Goal: Task Accomplishment & Management: Manage account settings

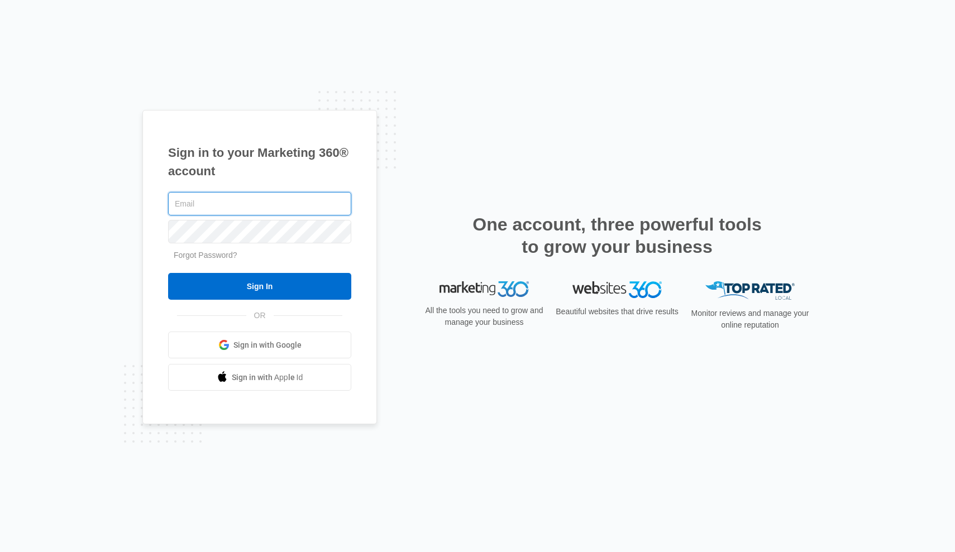
type input "[EMAIL_ADDRESS][DOMAIN_NAME]"
click at [260, 286] on input "Sign In" at bounding box center [259, 286] width 183 height 27
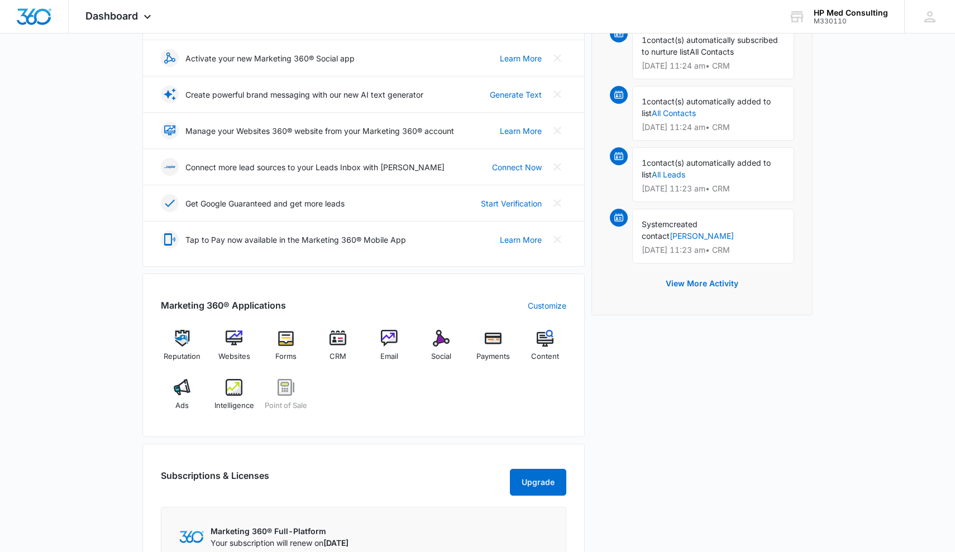
scroll to position [195, 0]
click at [286, 341] on img at bounding box center [285, 337] width 17 height 17
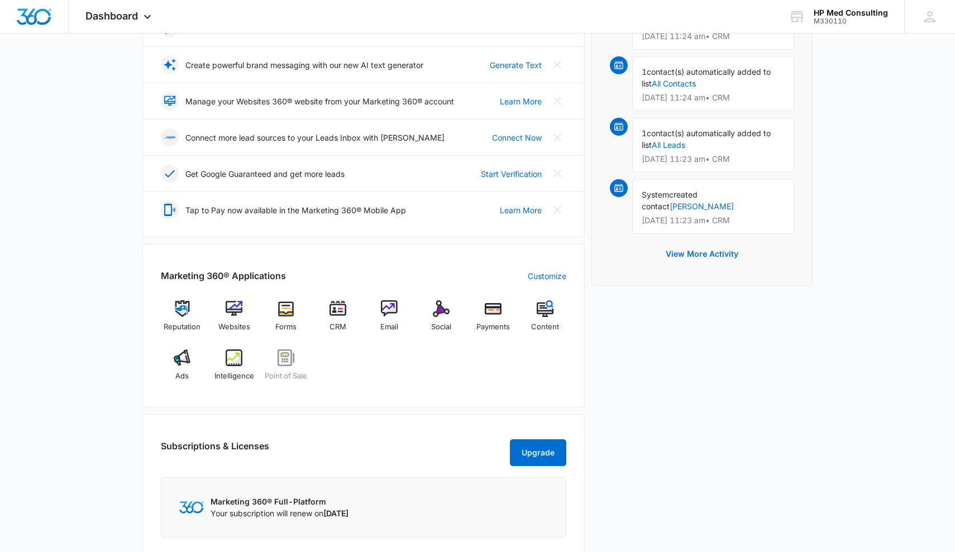
scroll to position [225, 0]
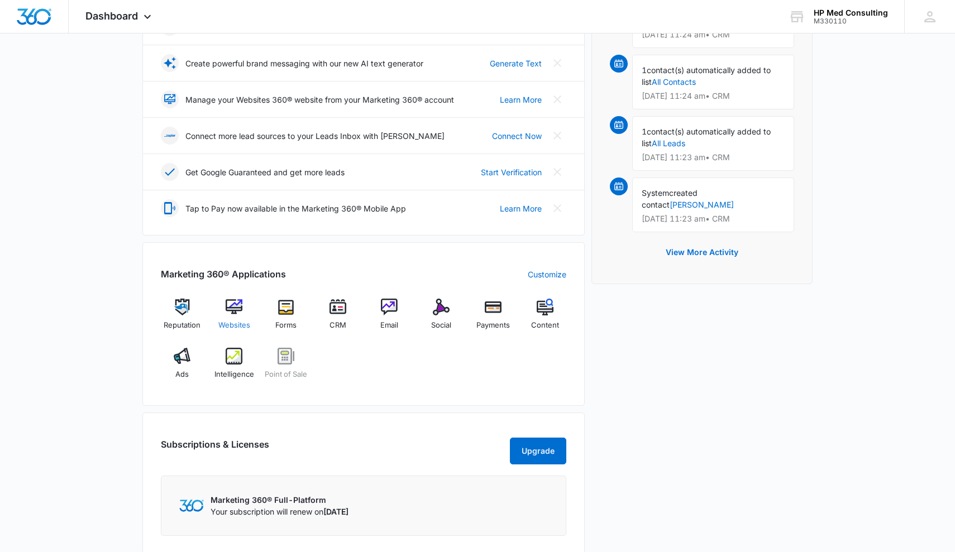
click at [238, 306] on img at bounding box center [234, 307] width 17 height 17
click at [543, 307] on img at bounding box center [545, 307] width 17 height 17
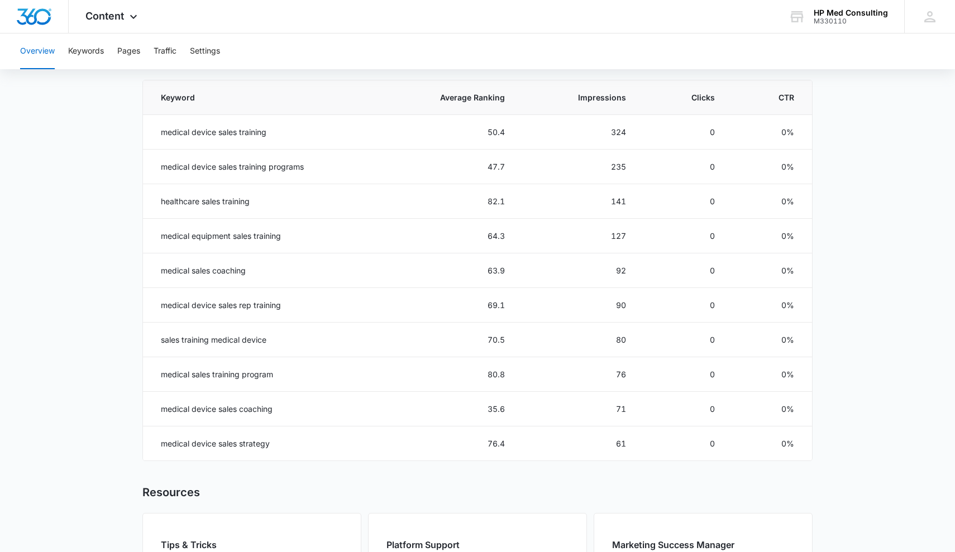
scroll to position [505, 0]
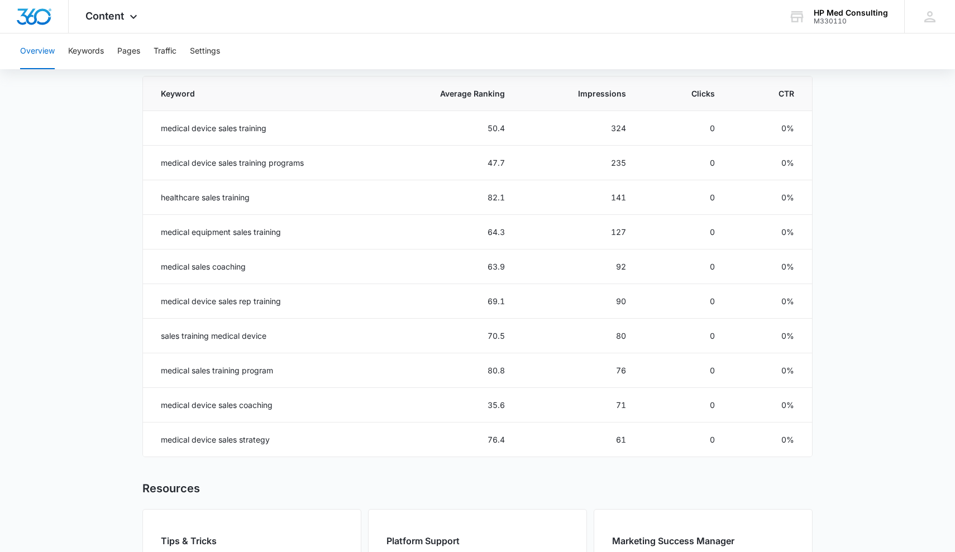
click at [59, 287] on main "Overview Overall Organic Performance (Last 30 Days) Compared to: Jul 17, 2025 -…" at bounding box center [477, 141] width 955 height 1082
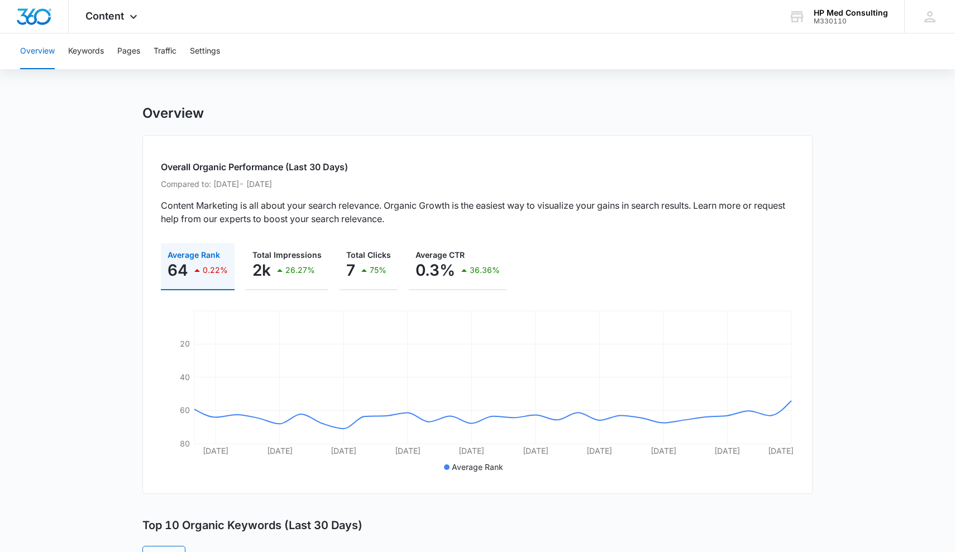
scroll to position [0, 0]
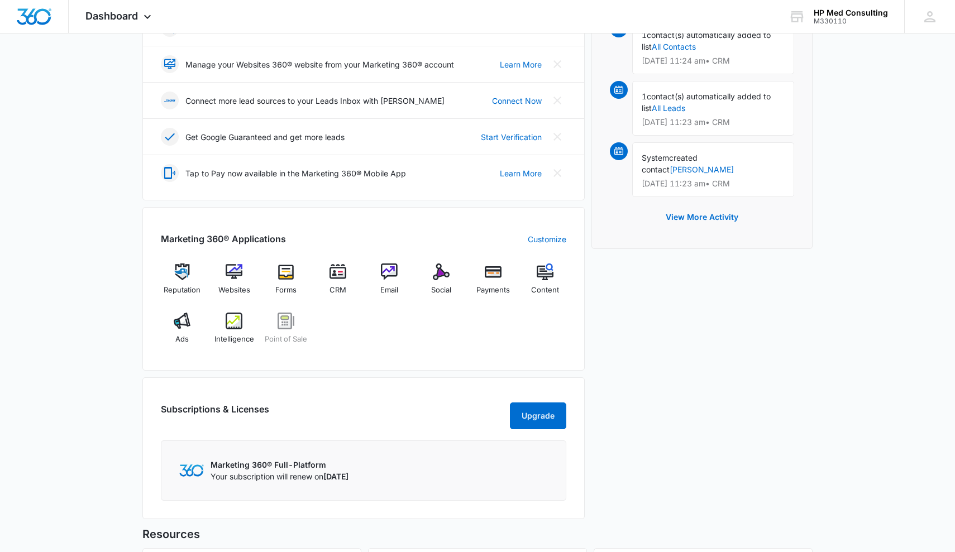
scroll to position [267, 0]
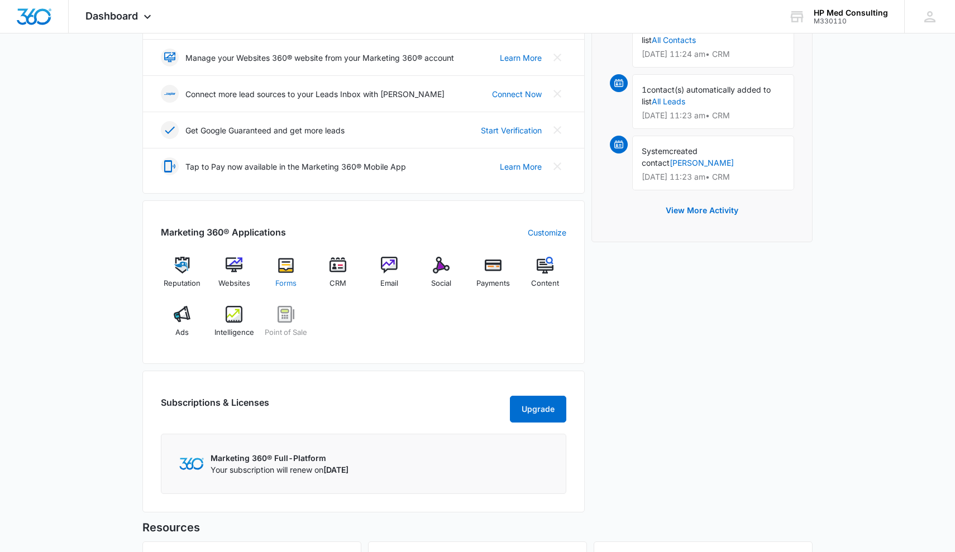
click at [288, 265] on img at bounding box center [285, 265] width 17 height 17
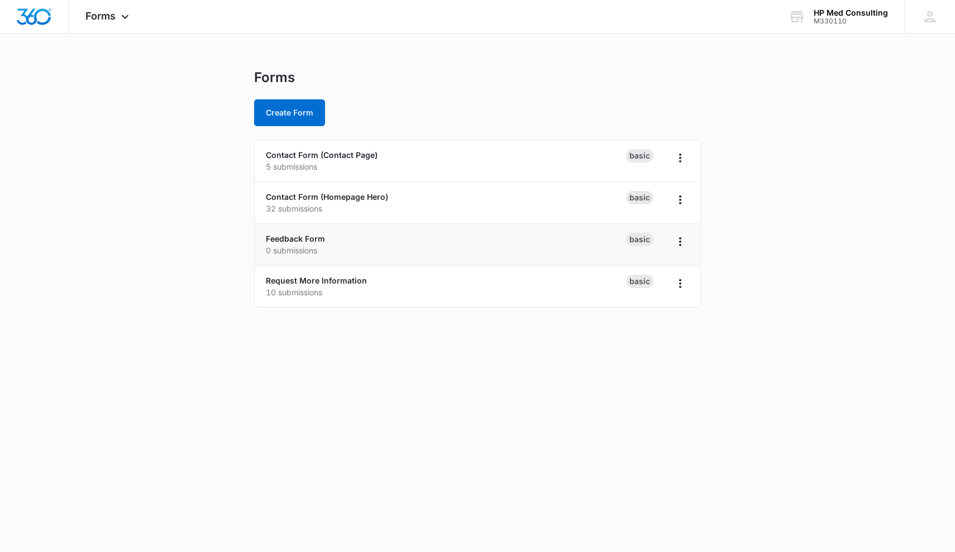
click at [288, 265] on li "Feedback Form 0 submissions Basic" at bounding box center [478, 245] width 446 height 42
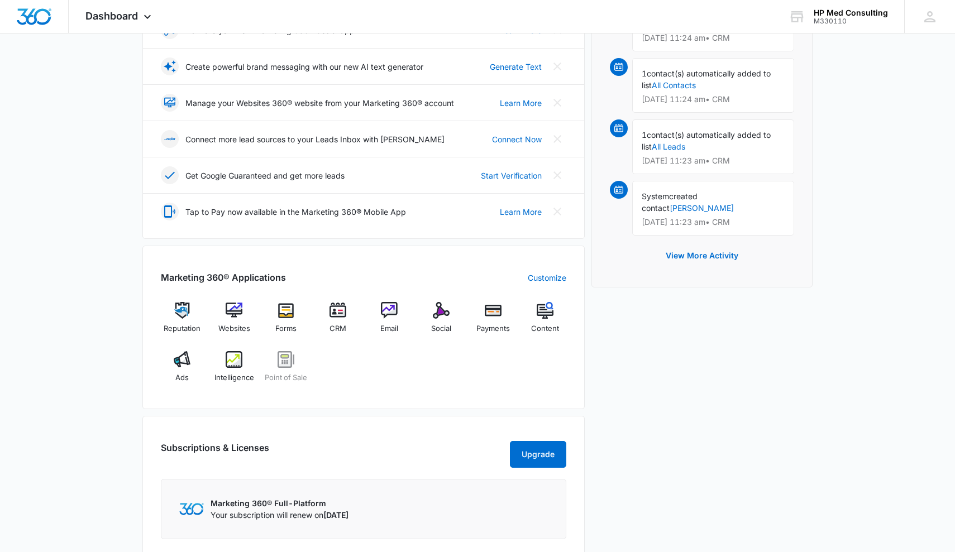
scroll to position [223, 0]
click at [545, 314] on img at bounding box center [545, 309] width 17 height 17
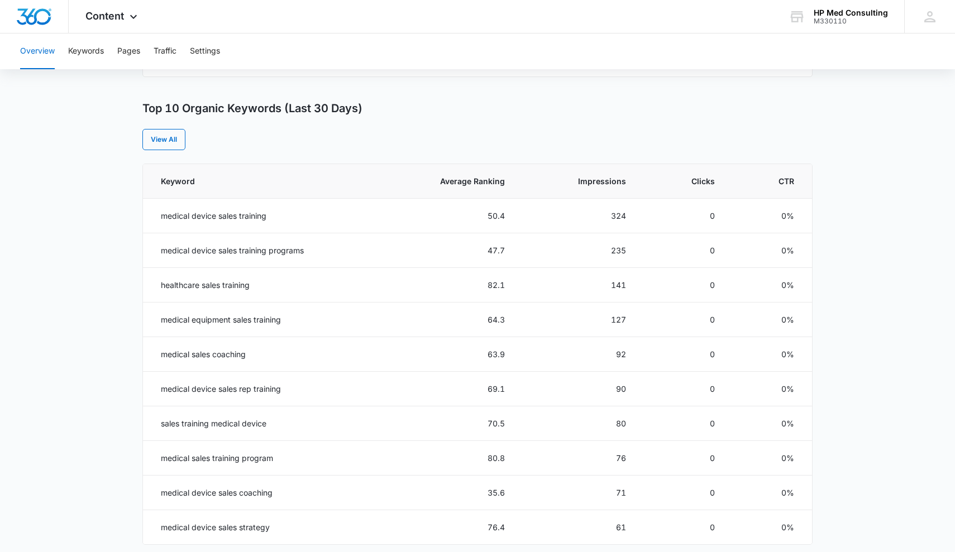
scroll to position [418, 0]
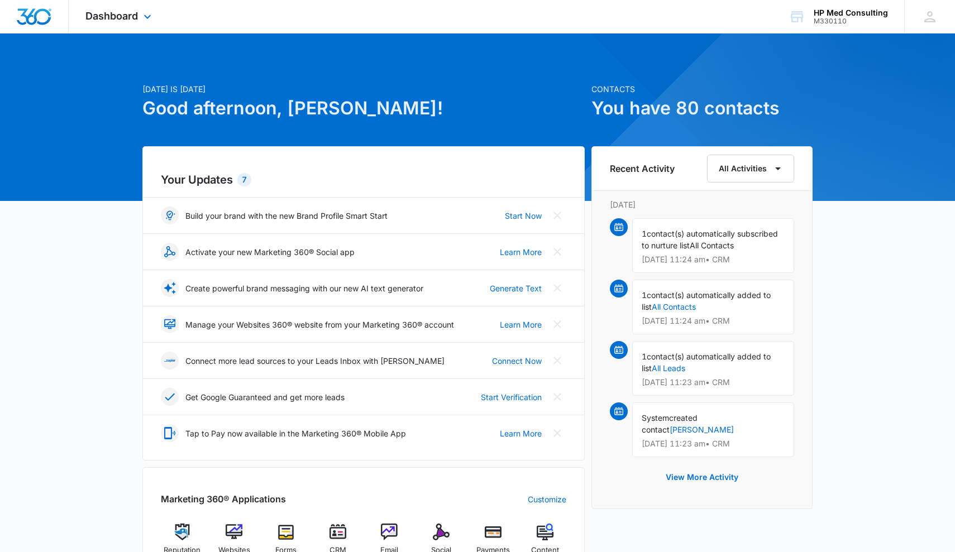
click at [150, 31] on div "Dashboard Apps Reputation Websites Forms CRM Email Social Payments POS Content …" at bounding box center [120, 16] width 102 height 33
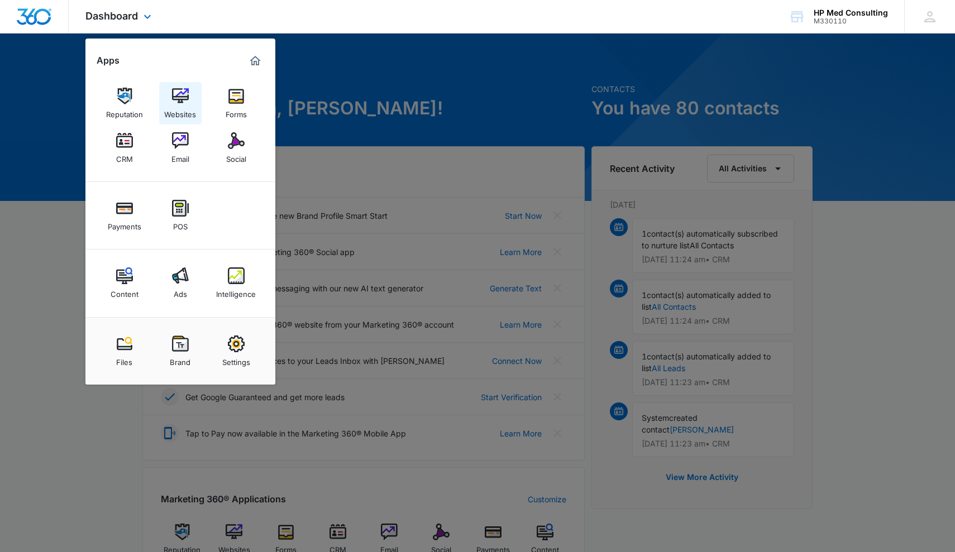
click at [185, 94] on img at bounding box center [180, 96] width 17 height 17
